Goal: Check status: Check status

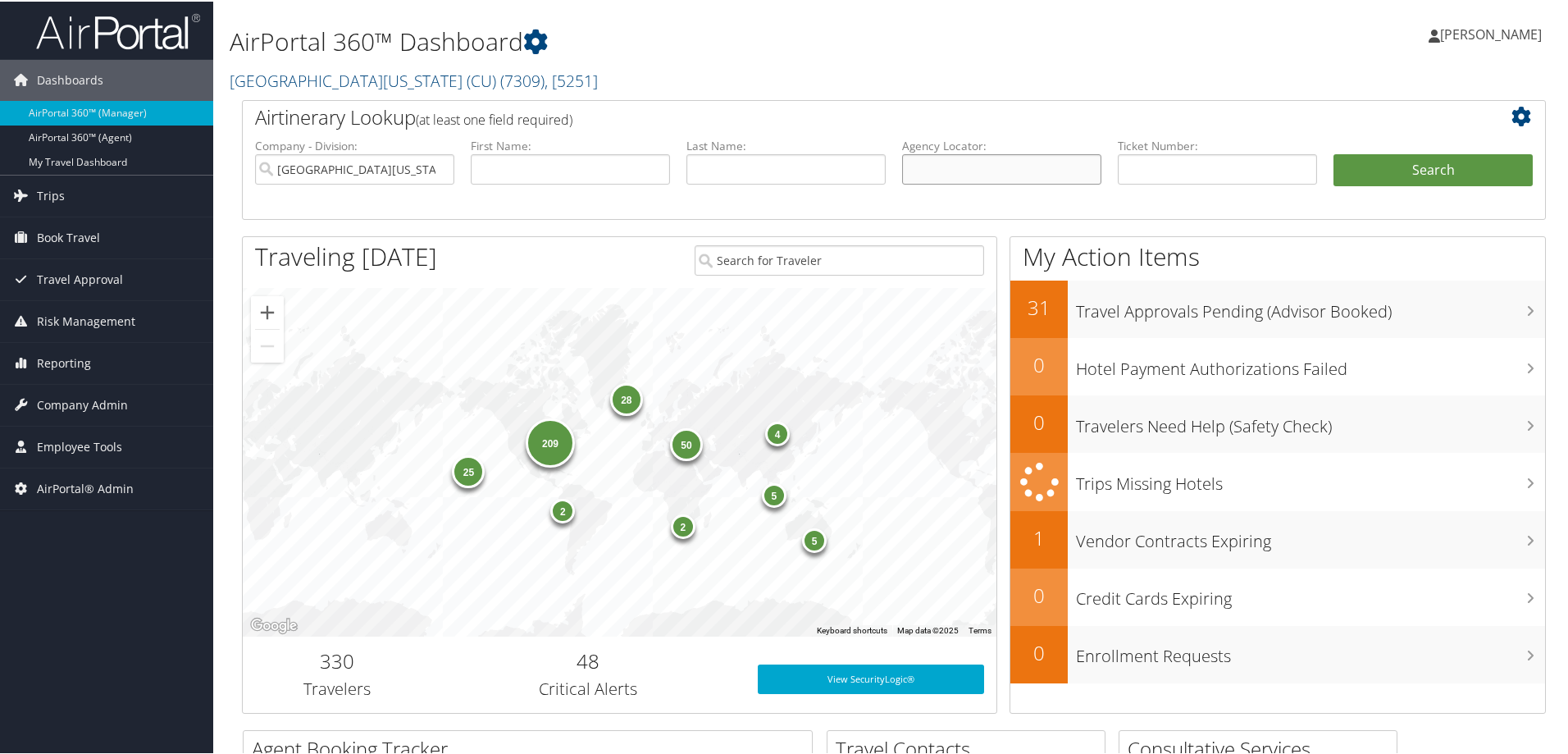
drag, startPoint x: 972, startPoint y: 164, endPoint x: 977, endPoint y: 149, distance: 15.8
click at [977, 150] on li "Agency Locator:" at bounding box center [1002, 174] width 216 height 76
click at [436, 167] on input "[GEOGRAPHIC_DATA][US_STATE] (CU)" at bounding box center [354, 167] width 199 height 30
click at [955, 160] on input "text" at bounding box center [1001, 167] width 199 height 30
type input "8900896986509"
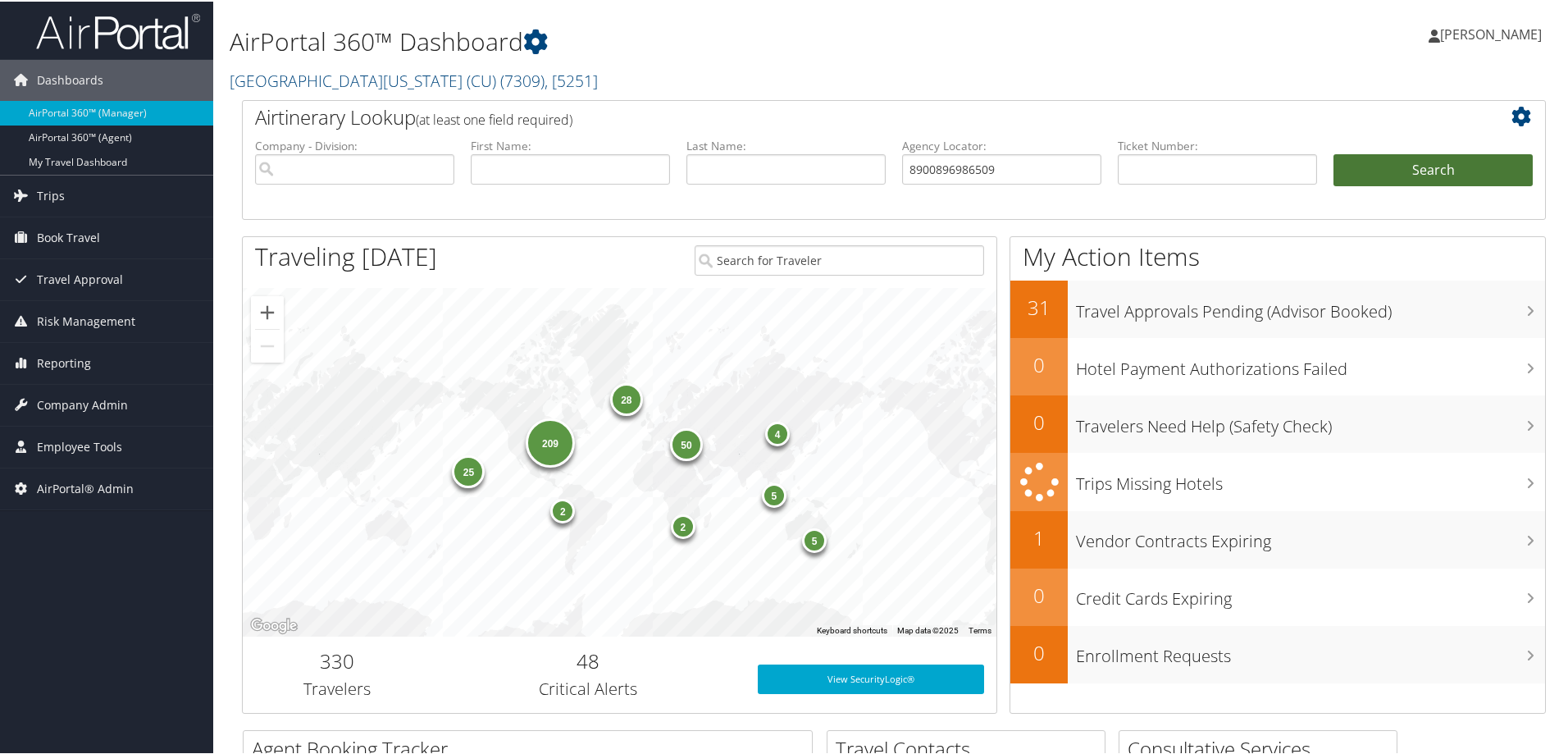
click at [1434, 169] on button "Search" at bounding box center [1433, 169] width 199 height 33
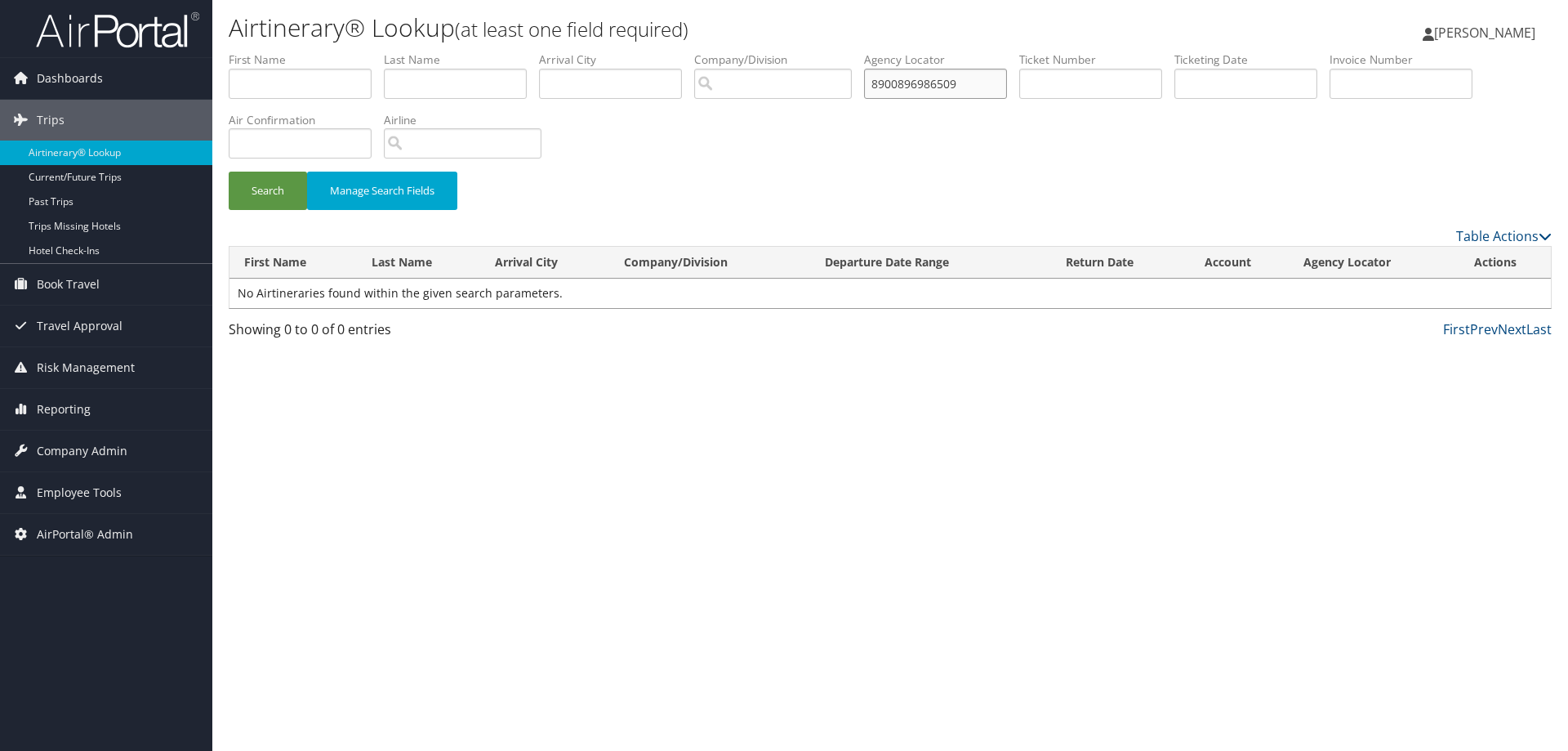
drag, startPoint x: 910, startPoint y: 74, endPoint x: 778, endPoint y: 55, distance: 133.4
click at [778, 51] on ul "First Name Last Name Departure City Arrival City Company/Division Airport/City …" at bounding box center [890, 51] width 1323 height 0
click at [1113, 90] on input "text" at bounding box center [1091, 84] width 143 height 30
paste input "8900896986509"
type input "8900896986509"
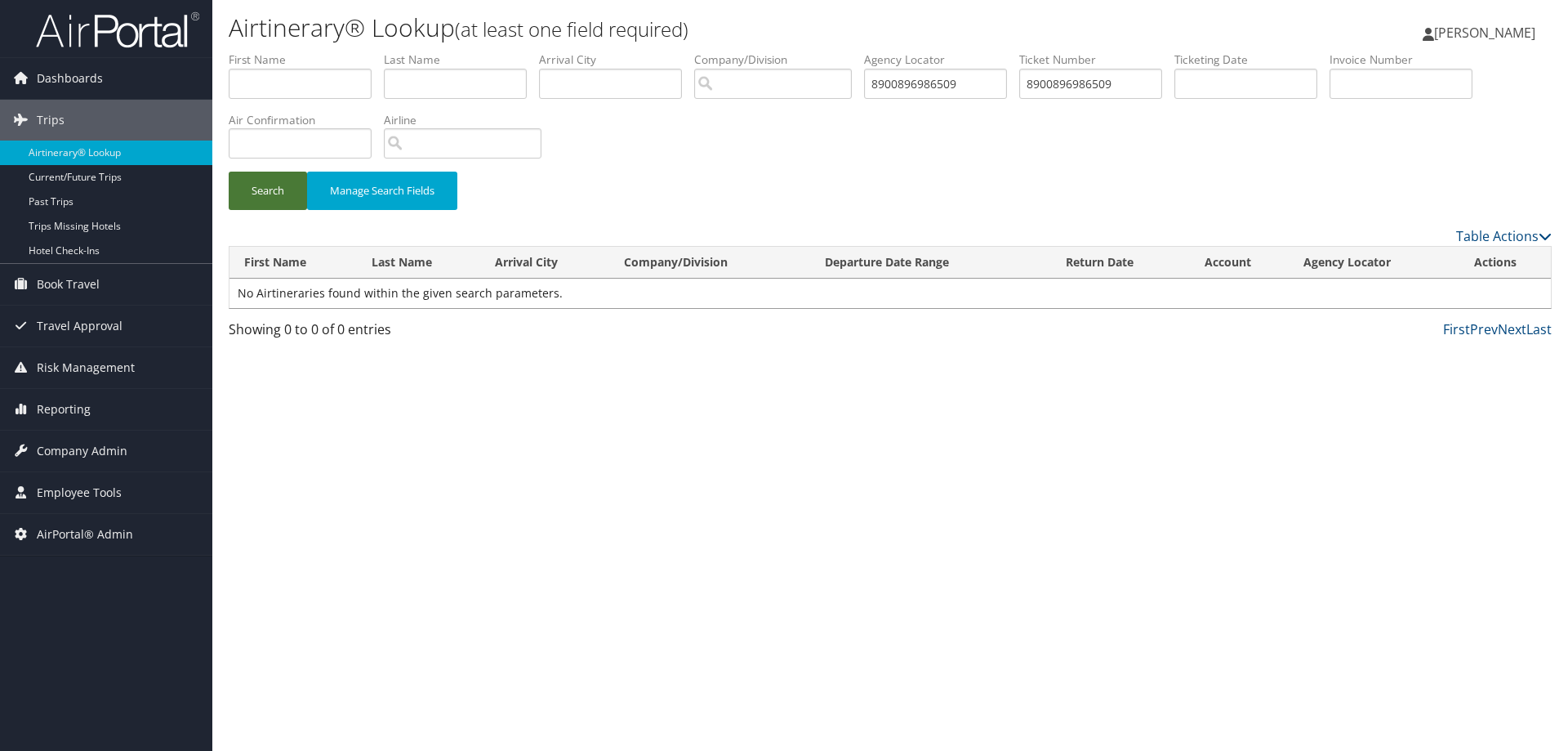
click at [281, 193] on button "Search" at bounding box center [268, 190] width 78 height 38
click at [1007, 89] on input "8900896986509" at bounding box center [936, 84] width 143 height 30
drag, startPoint x: 983, startPoint y: 82, endPoint x: 608, endPoint y: 60, distance: 375.6
click at [608, 51] on ul "First Name Last Name Departure City Arrival City Company/Division Airport/City …" at bounding box center [890, 51] width 1323 height 0
click at [267, 181] on button "Search" at bounding box center [268, 190] width 78 height 38
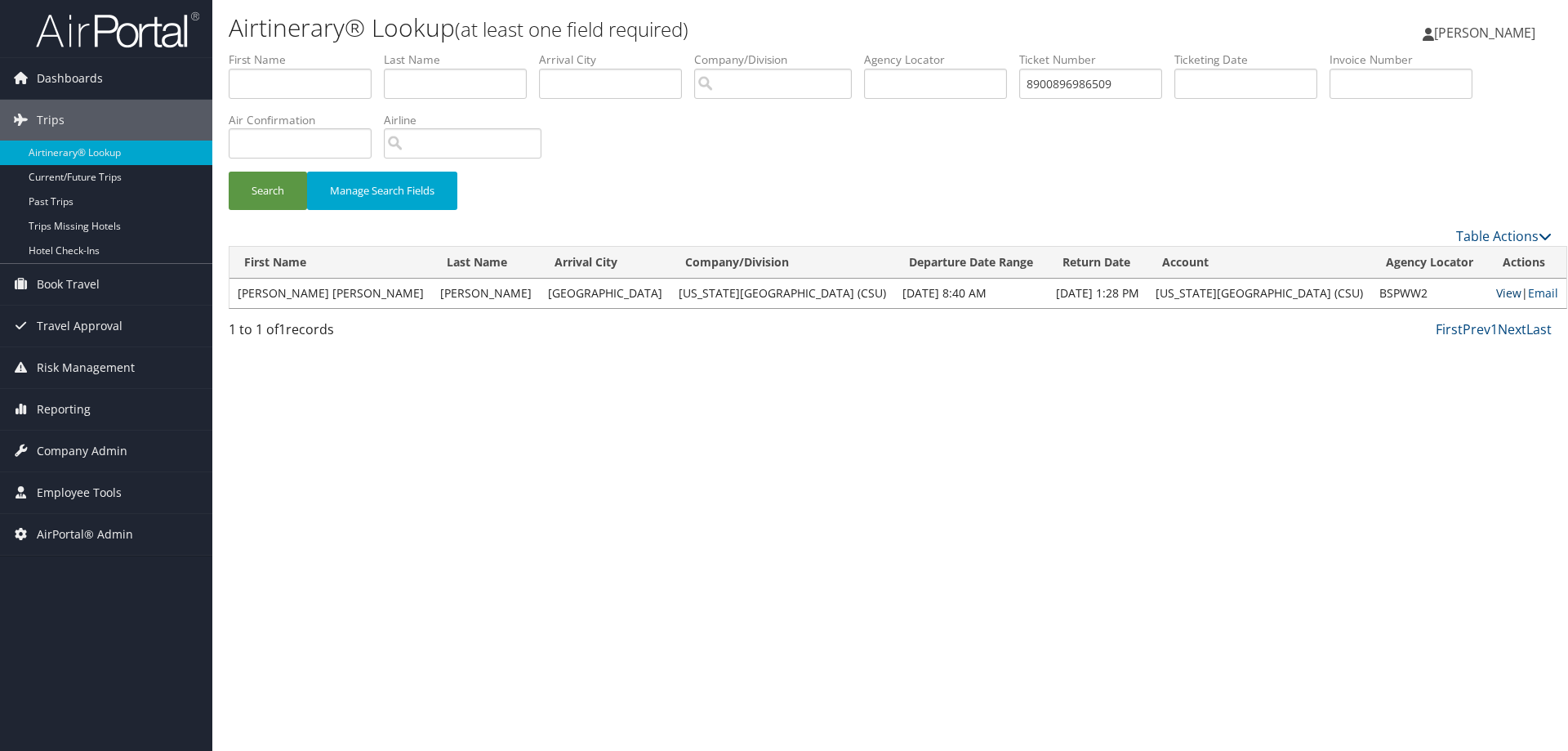
click at [1496, 292] on link "View" at bounding box center [1509, 292] width 26 height 15
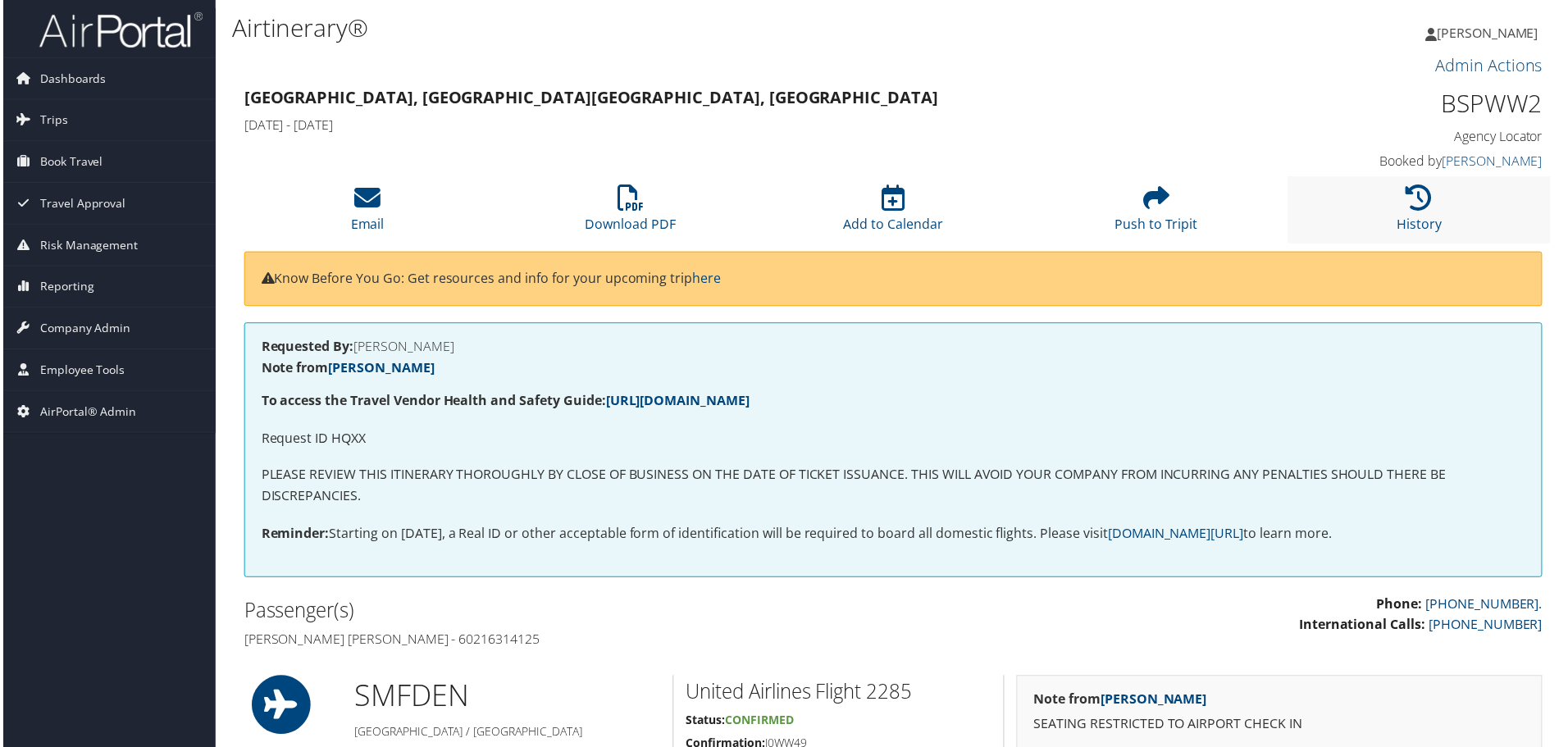
click at [1315, 227] on li "History" at bounding box center [1422, 210] width 264 height 67
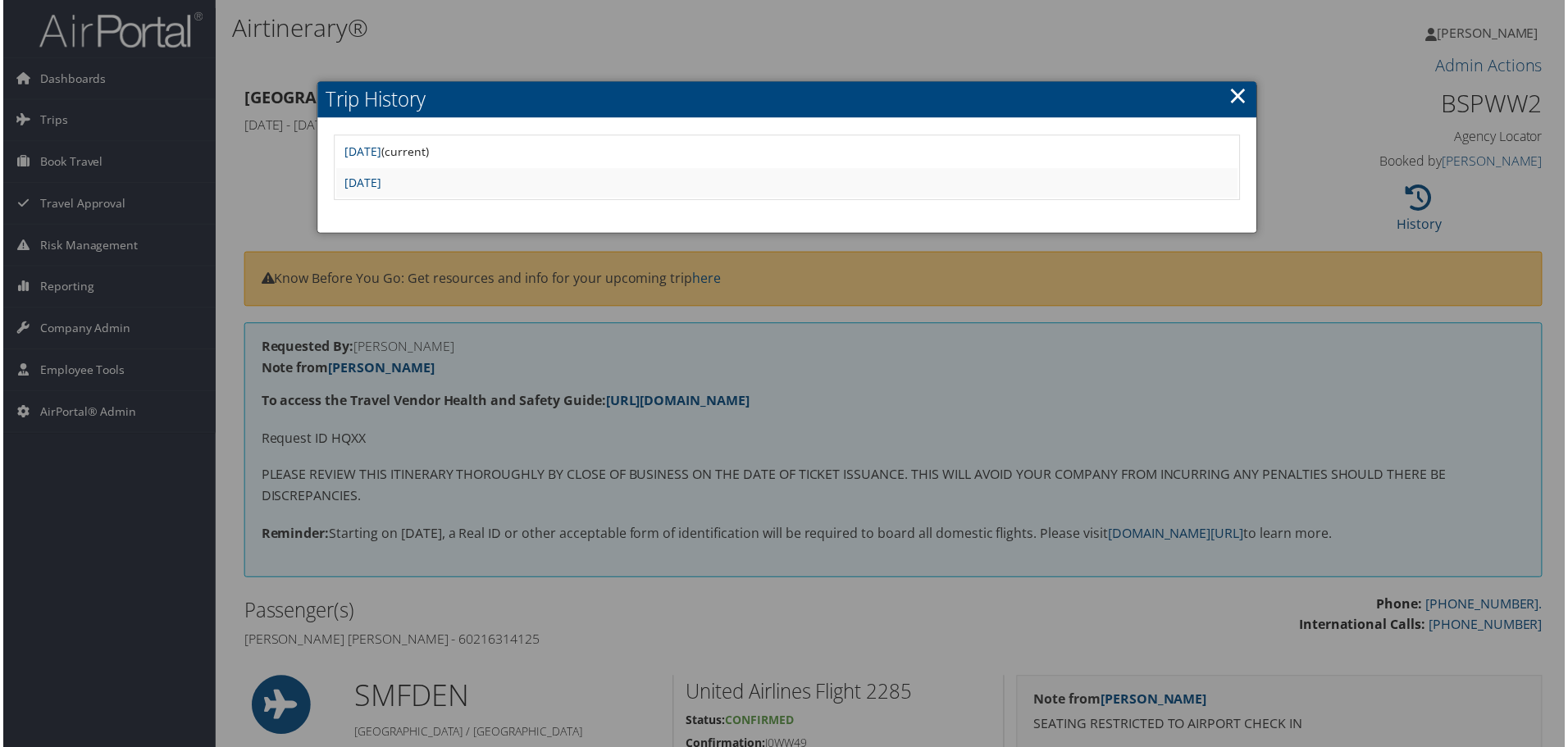
click at [911, 351] on div at bounding box center [787, 376] width 1575 height 754
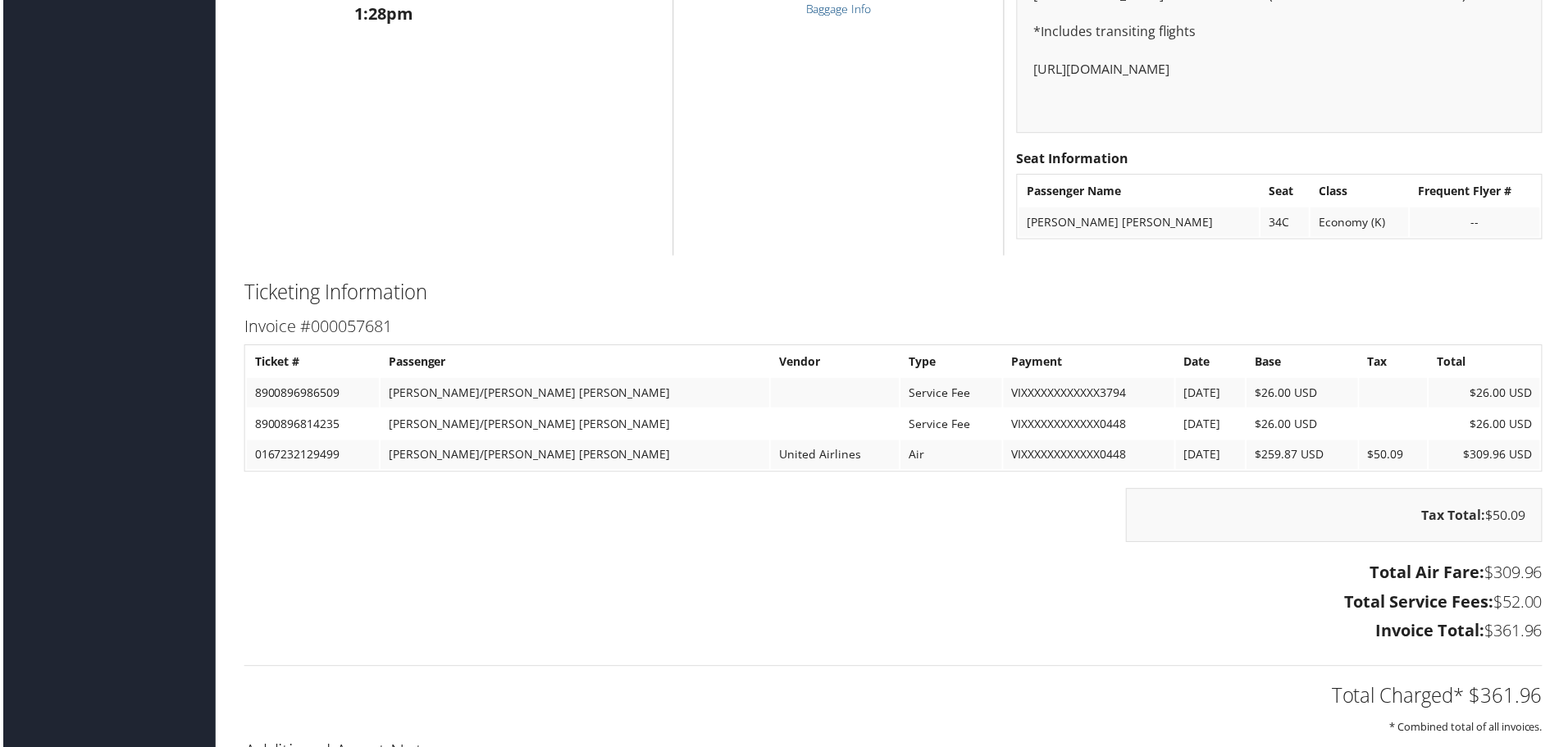
scroll to position [1640, 0]
